Goal: Task Accomplishment & Management: Manage account settings

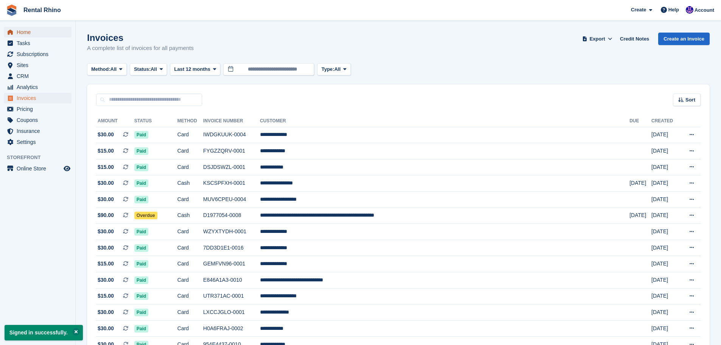
click at [41, 33] on span "Home" at bounding box center [39, 32] width 45 height 11
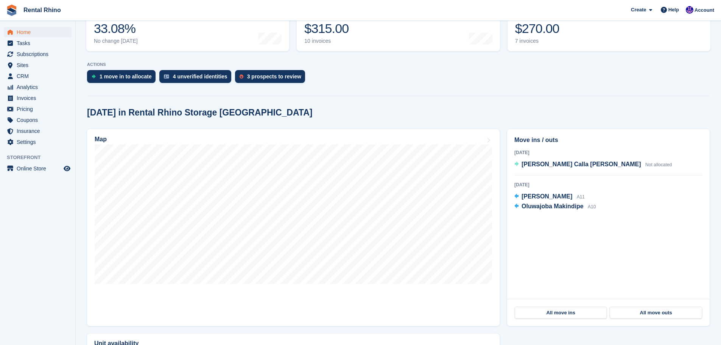
scroll to position [151, 0]
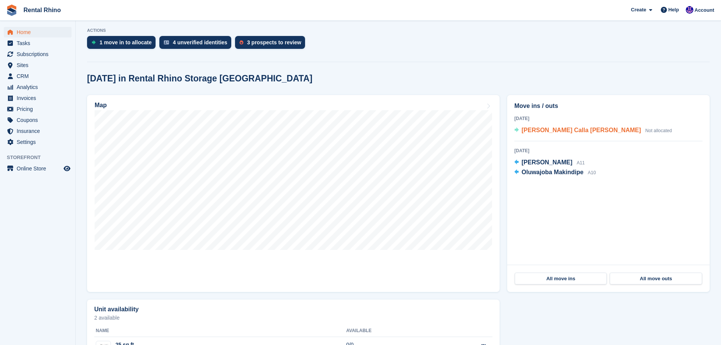
click at [531, 129] on span "Kasey Calla Mohrfeld" at bounding box center [582, 130] width 120 height 6
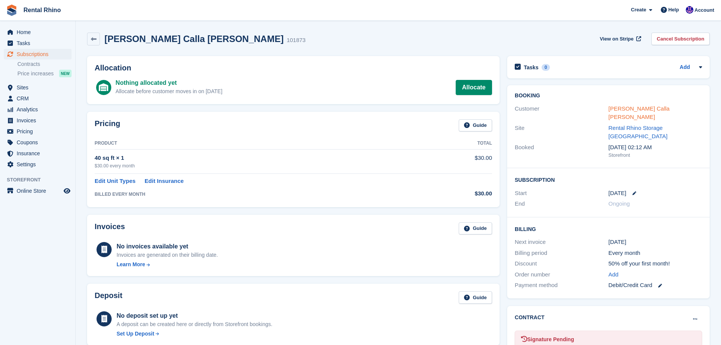
click at [622, 111] on link "Kasey Calla Mohrfeld" at bounding box center [639, 112] width 61 height 15
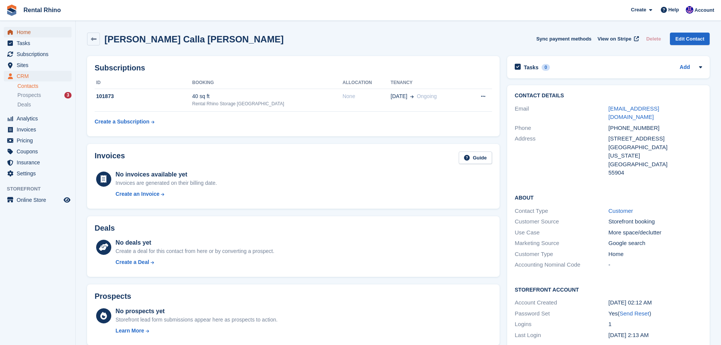
click at [35, 33] on span "Home" at bounding box center [39, 32] width 45 height 11
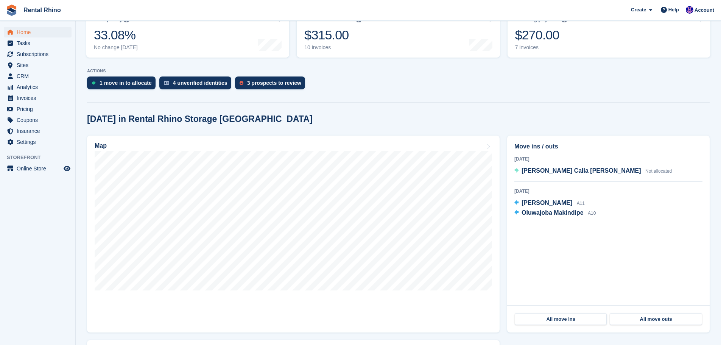
scroll to position [114, 0]
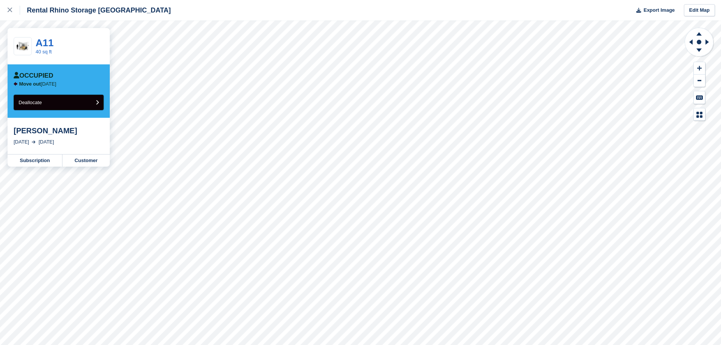
click at [52, 102] on button "Deallocate" at bounding box center [59, 103] width 90 height 16
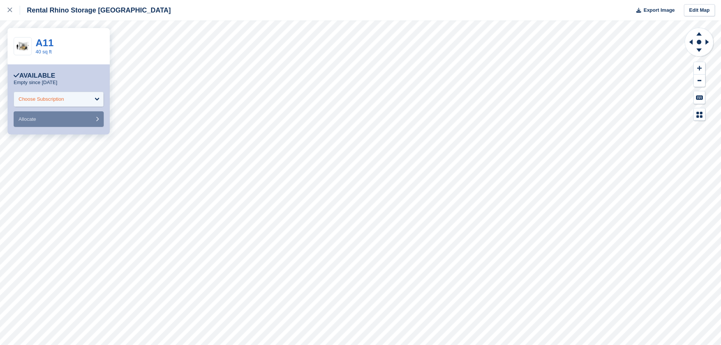
click at [48, 102] on div "Choose Subscription" at bounding box center [41, 99] width 45 height 8
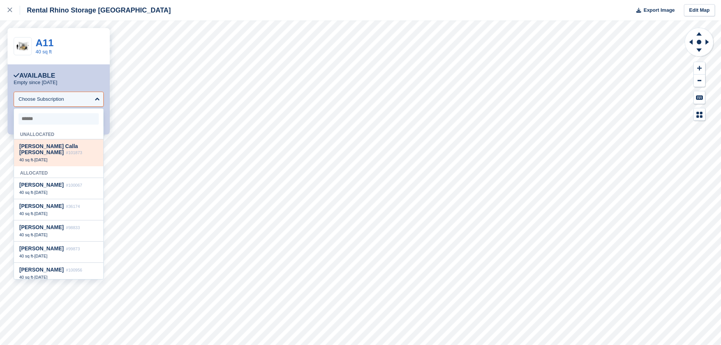
click at [51, 150] on span "[PERSON_NAME] Calla [PERSON_NAME]" at bounding box center [48, 149] width 59 height 12
select select "******"
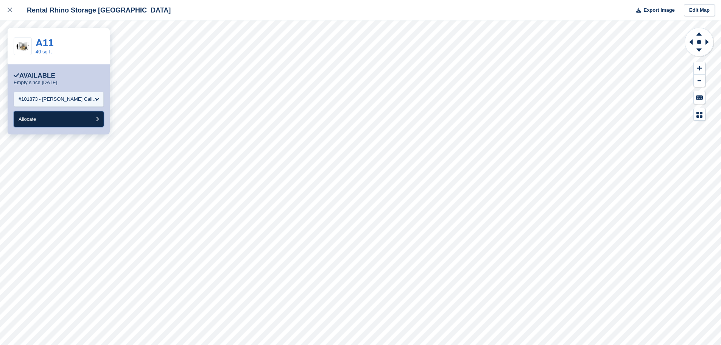
click at [51, 111] on button "Allocate" at bounding box center [59, 119] width 90 height 16
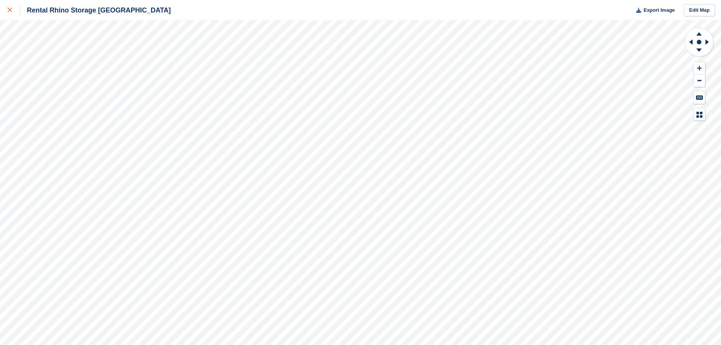
click at [12, 9] on div at bounding box center [14, 10] width 12 height 9
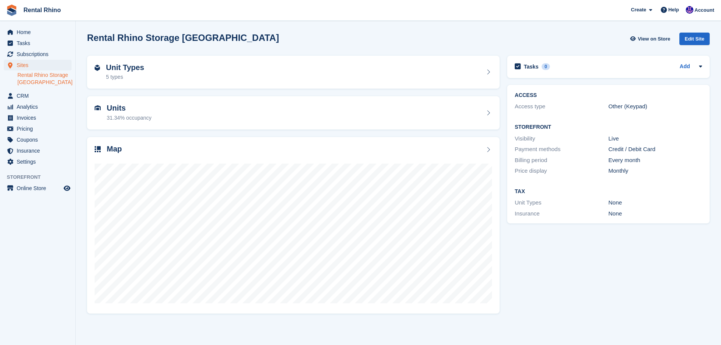
click at [565, 275] on div "Tasks 0 Add No tasks related to Rental Rhino Storage Rochester ACCESS Access ty…" at bounding box center [609, 184] width 210 height 265
click at [34, 51] on span "Subscriptions" at bounding box center [39, 54] width 45 height 11
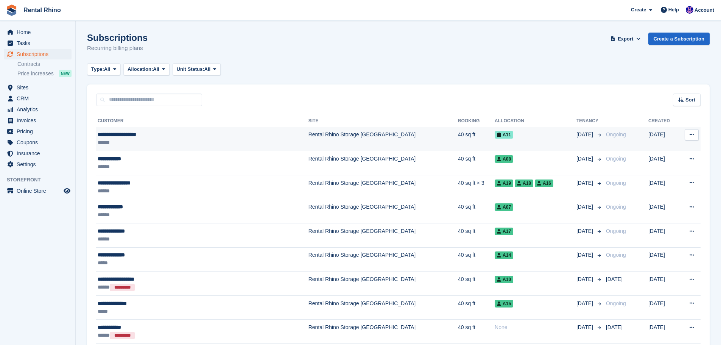
click at [123, 137] on div "**********" at bounding box center [173, 135] width 151 height 8
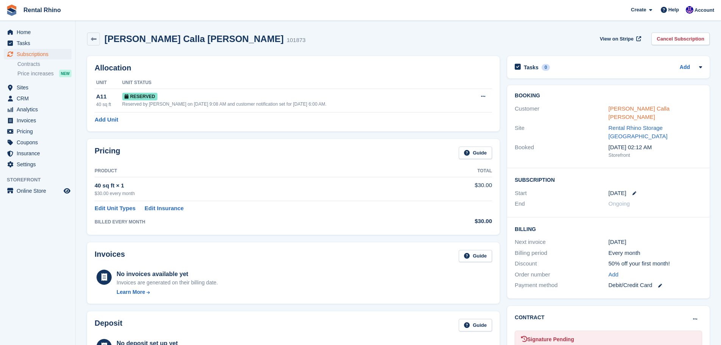
click at [631, 109] on link "[PERSON_NAME] Calla [PERSON_NAME]" at bounding box center [639, 112] width 61 height 15
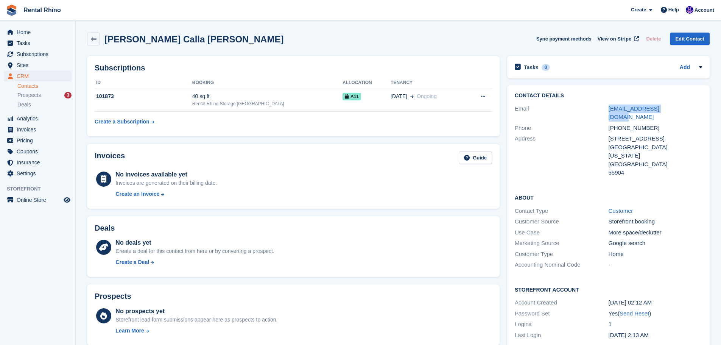
drag, startPoint x: 674, startPoint y: 107, endPoint x: 607, endPoint y: 108, distance: 66.3
click at [607, 108] on div "Email [EMAIL_ADDRESS][DOMAIN_NAME]" at bounding box center [608, 112] width 187 height 19
copy div "[EMAIL_ADDRESS][DOMAIN_NAME]"
click at [11, 31] on icon "menu" at bounding box center [10, 32] width 5 height 5
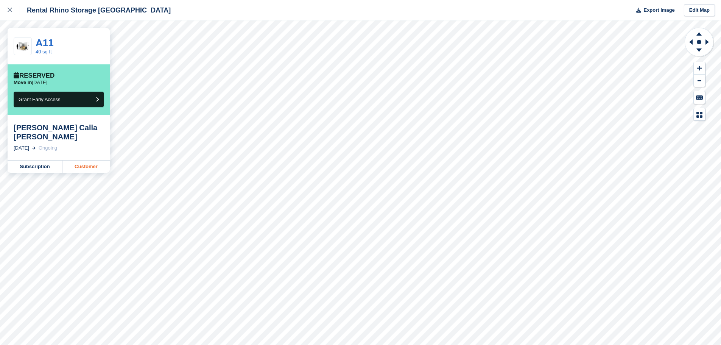
click at [75, 161] on link "Customer" at bounding box center [85, 167] width 47 height 12
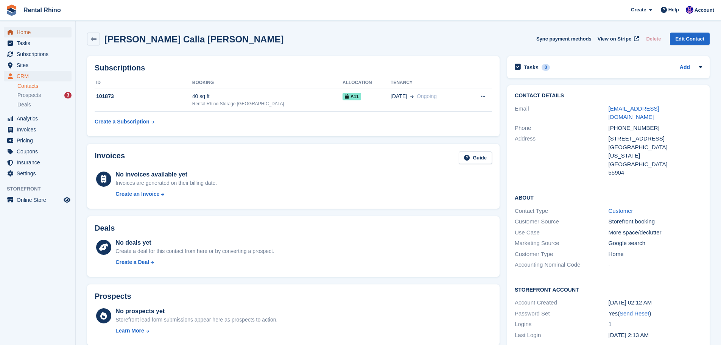
click at [32, 31] on span "Home" at bounding box center [39, 32] width 45 height 11
